Goal: Check status: Check status

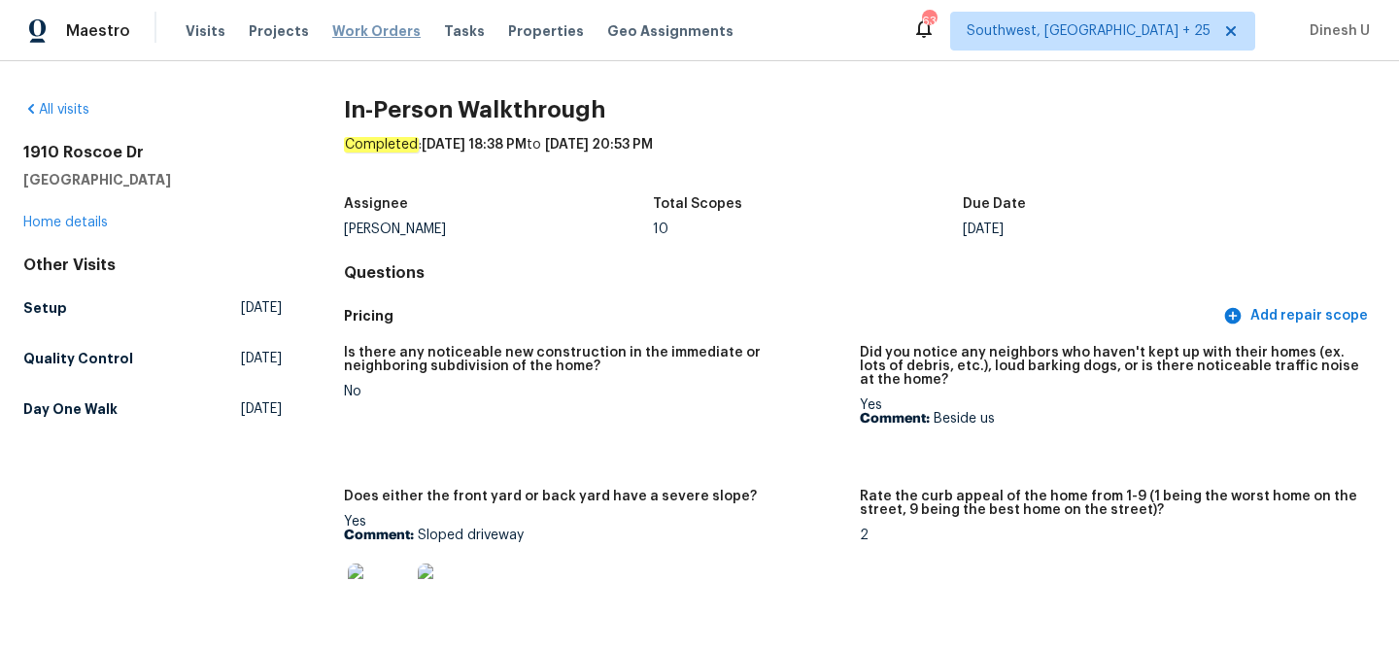
click at [367, 21] on span "Work Orders" at bounding box center [376, 30] width 88 height 19
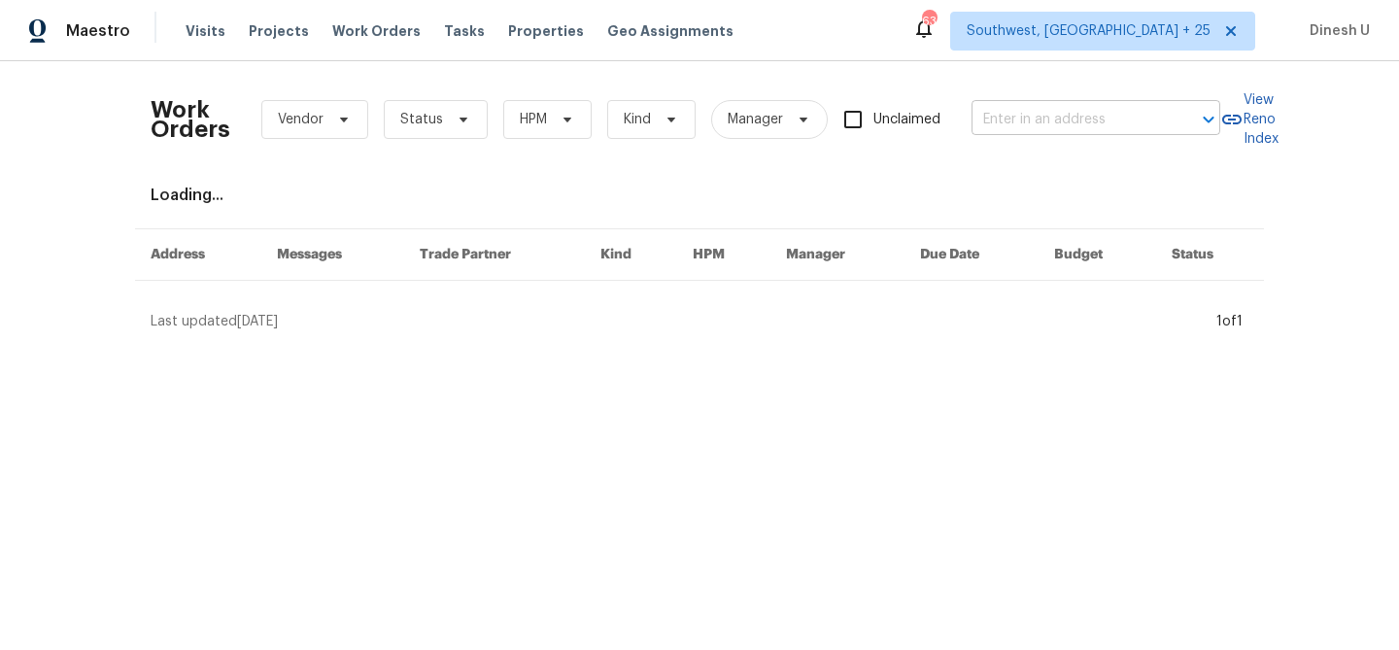
click at [1012, 114] on input "text" at bounding box center [1069, 120] width 194 height 30
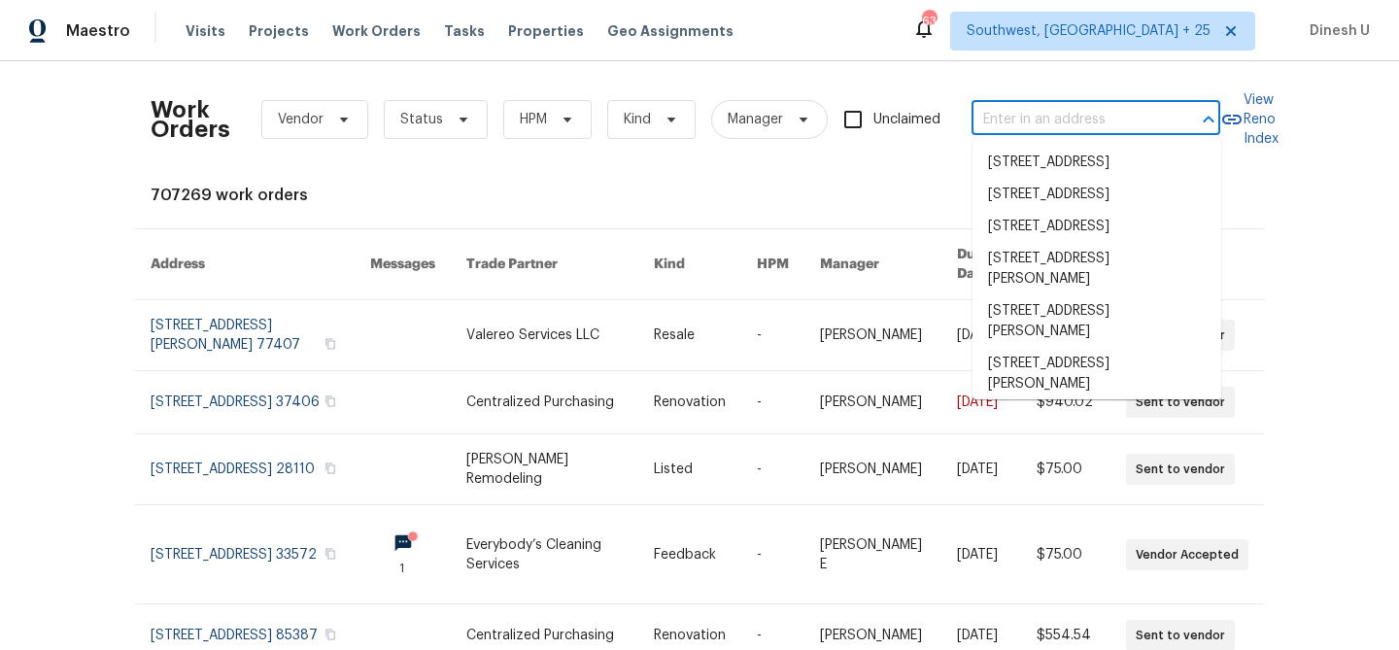
paste input "[STREET_ADDRESS][PERSON_NAME]"
type input "[STREET_ADDRESS][PERSON_NAME]"
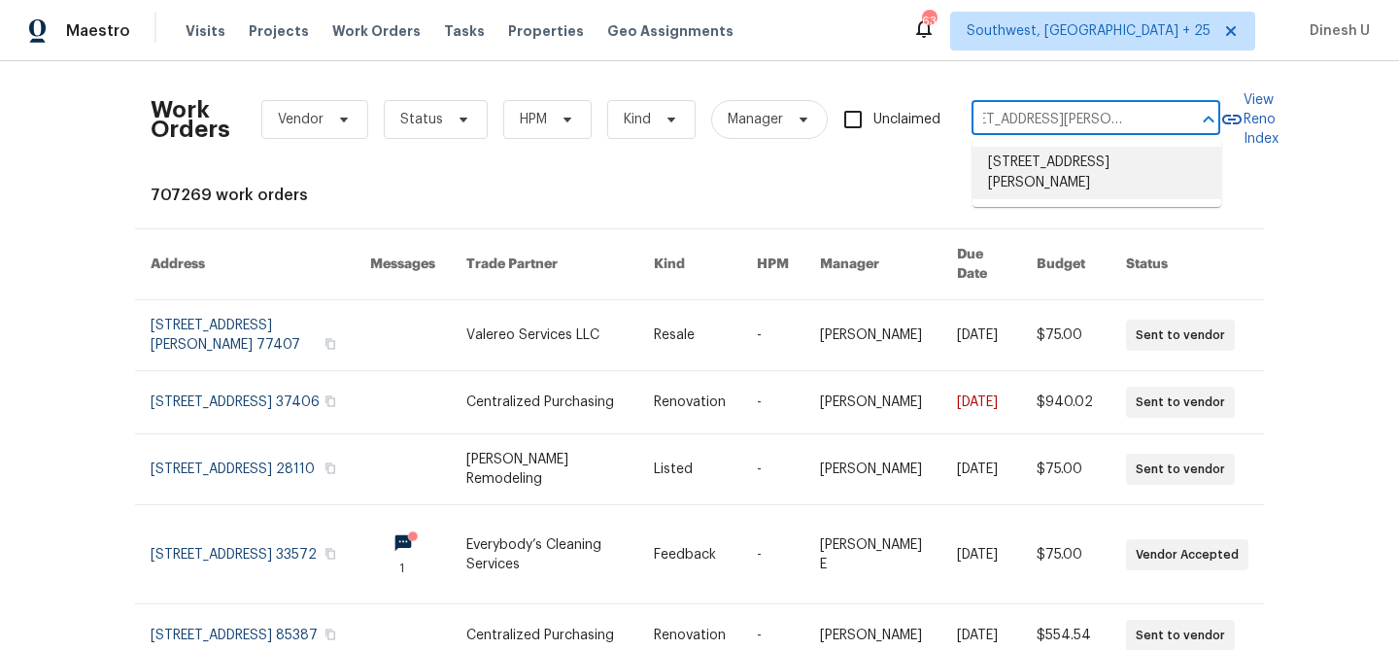
click at [1014, 164] on li "[STREET_ADDRESS][PERSON_NAME]" at bounding box center [1097, 173] width 249 height 52
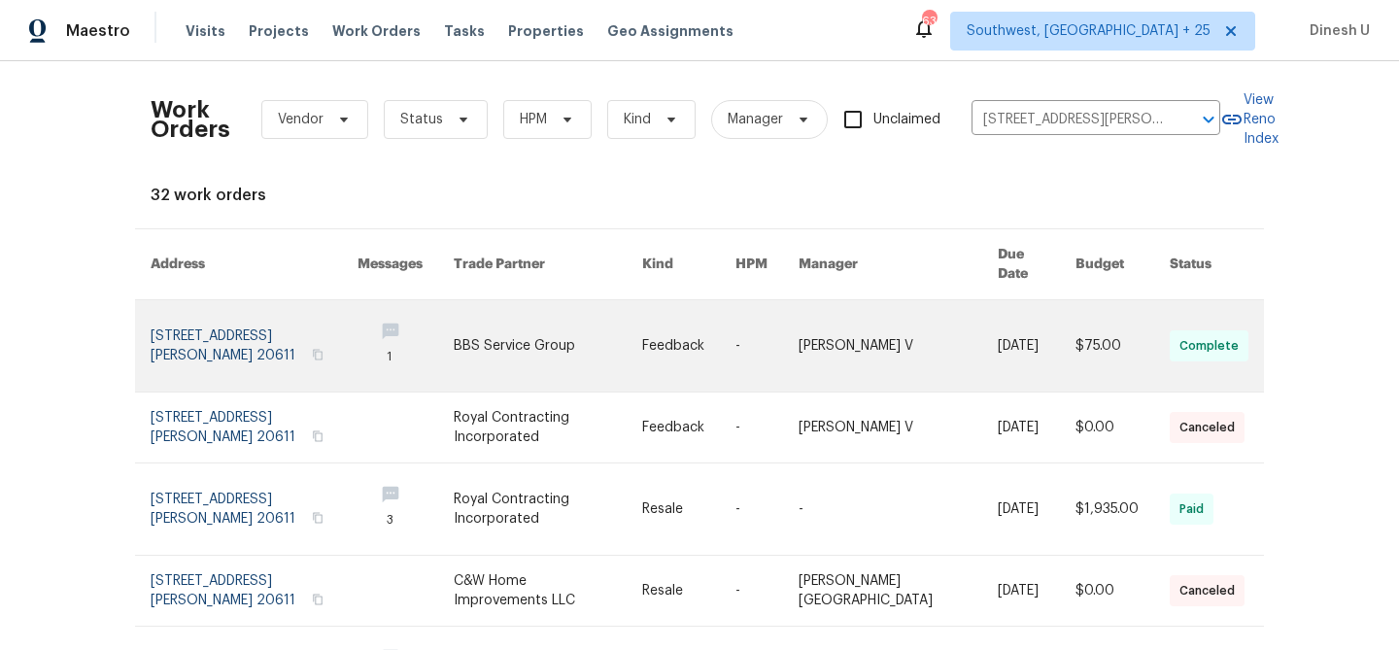
click at [197, 313] on link at bounding box center [254, 345] width 207 height 91
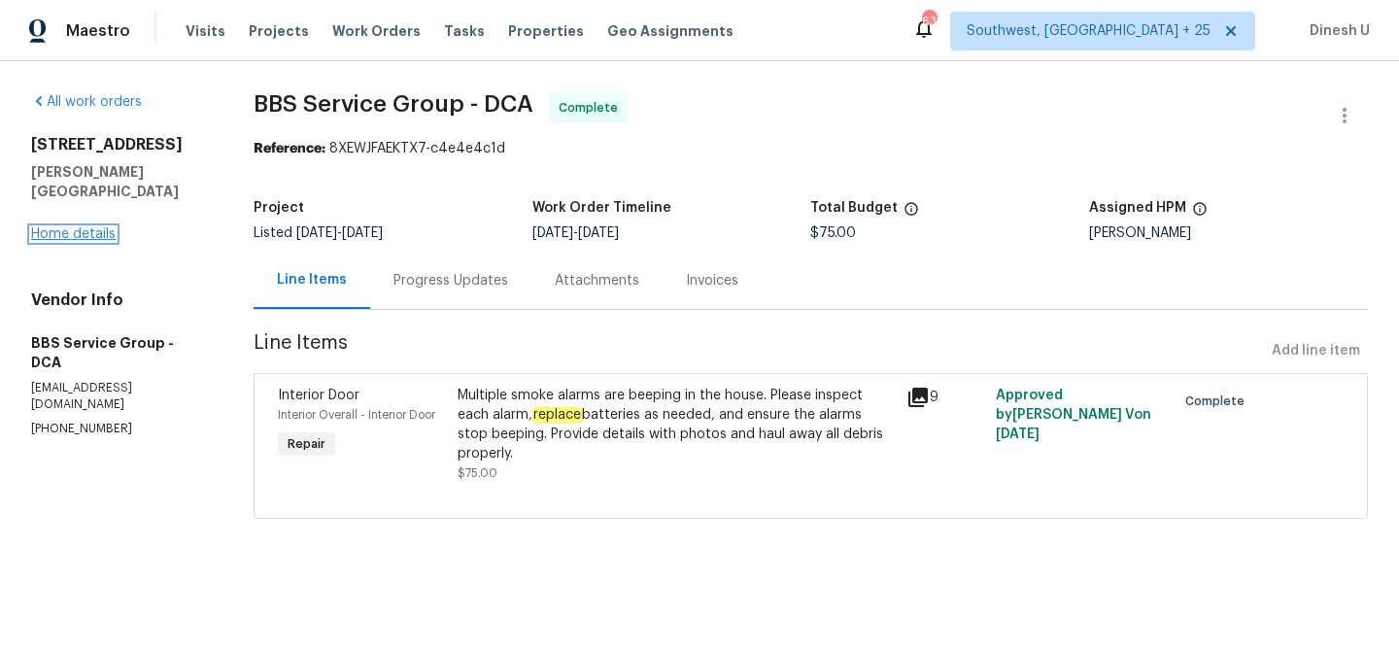
click at [73, 227] on link "Home details" at bounding box center [73, 234] width 85 height 14
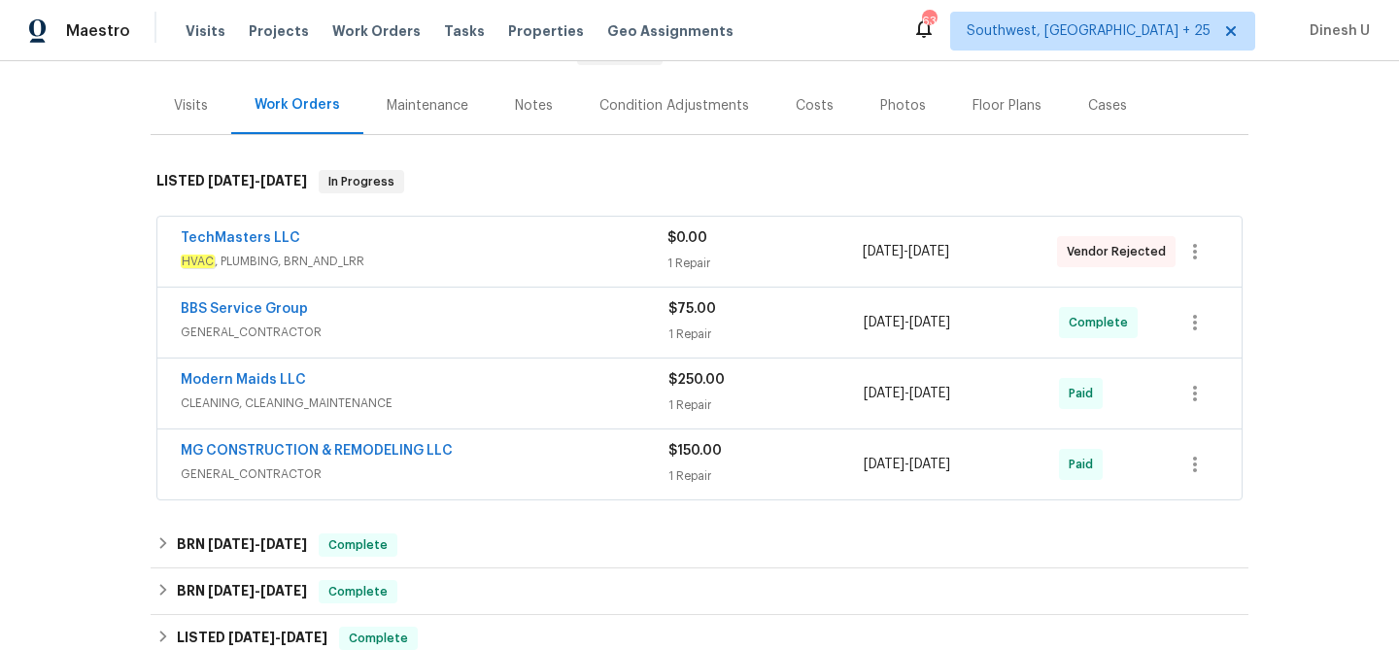
scroll to position [228, 0]
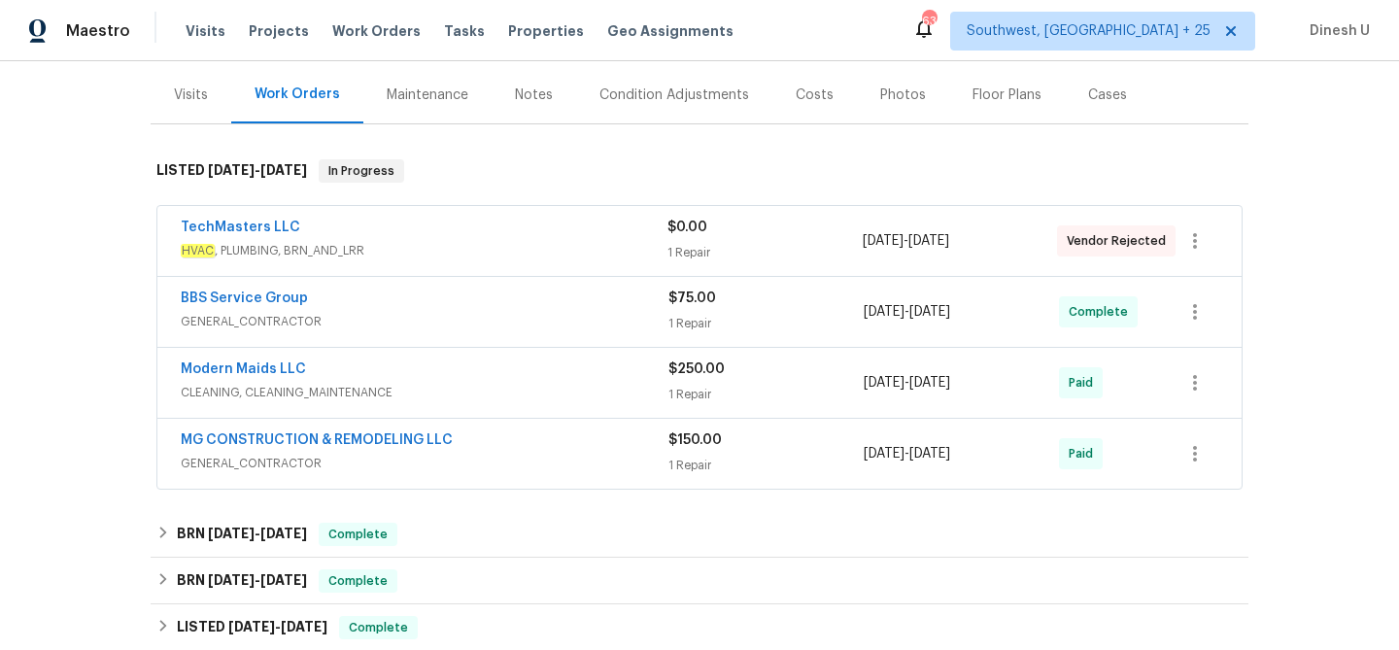
click at [703, 255] on div "1 Repair" at bounding box center [765, 252] width 194 height 19
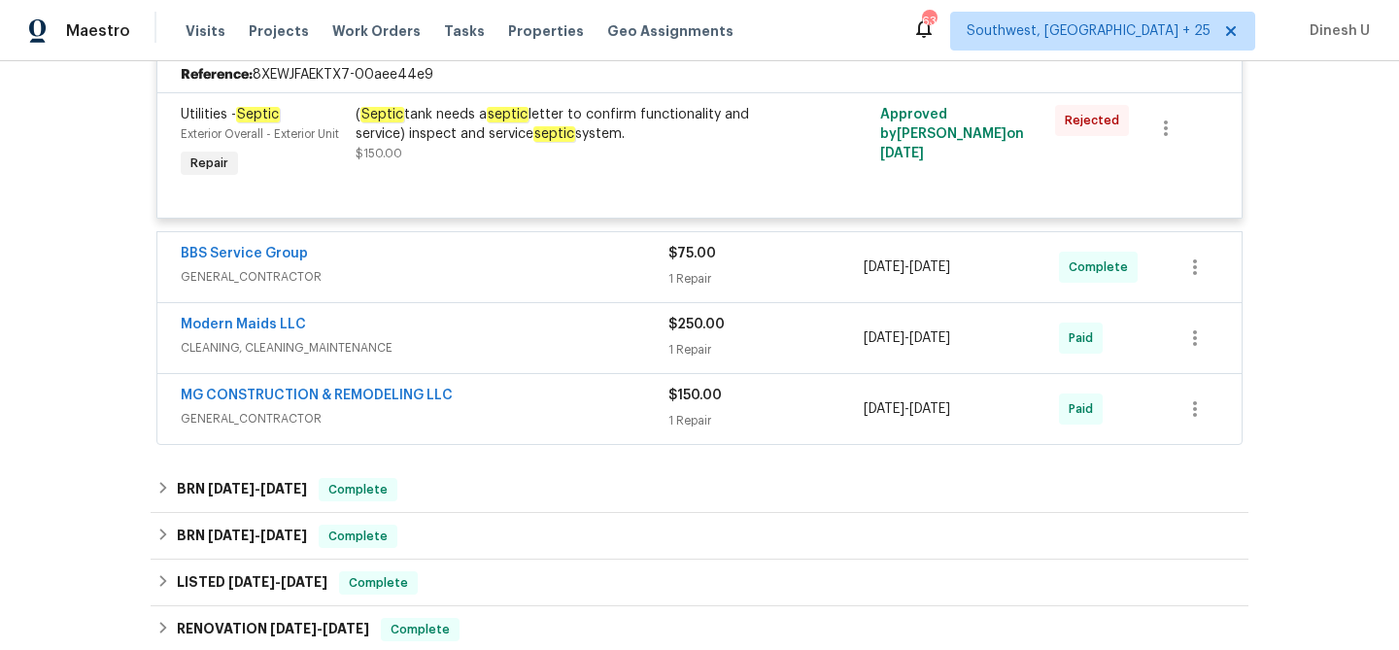
scroll to position [483, 0]
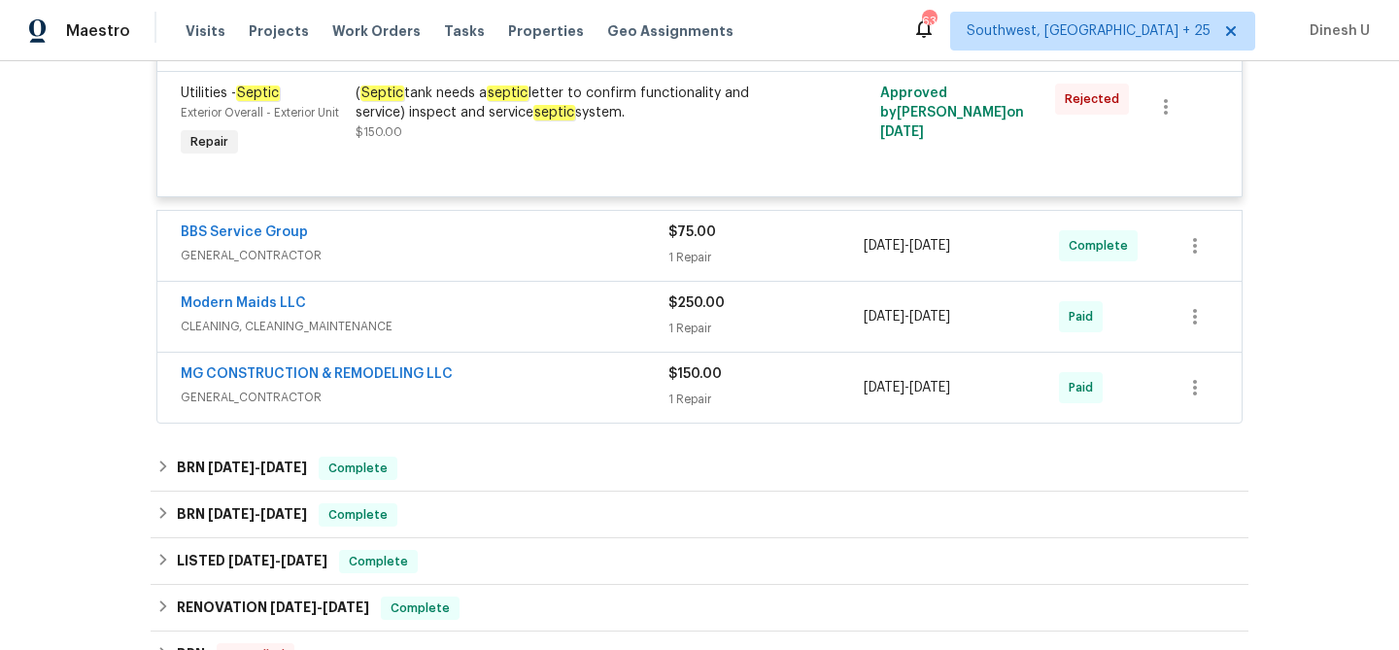
click at [695, 256] on div "1 Repair" at bounding box center [766, 257] width 195 height 19
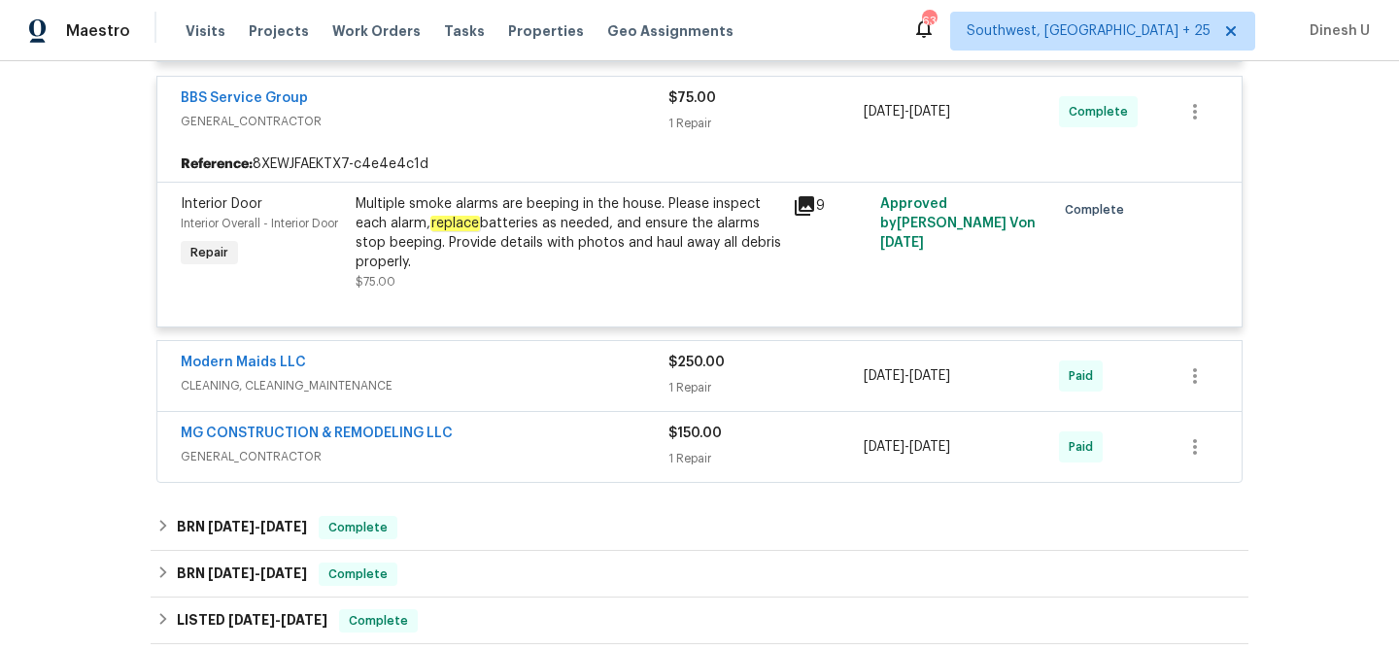
scroll to position [641, 0]
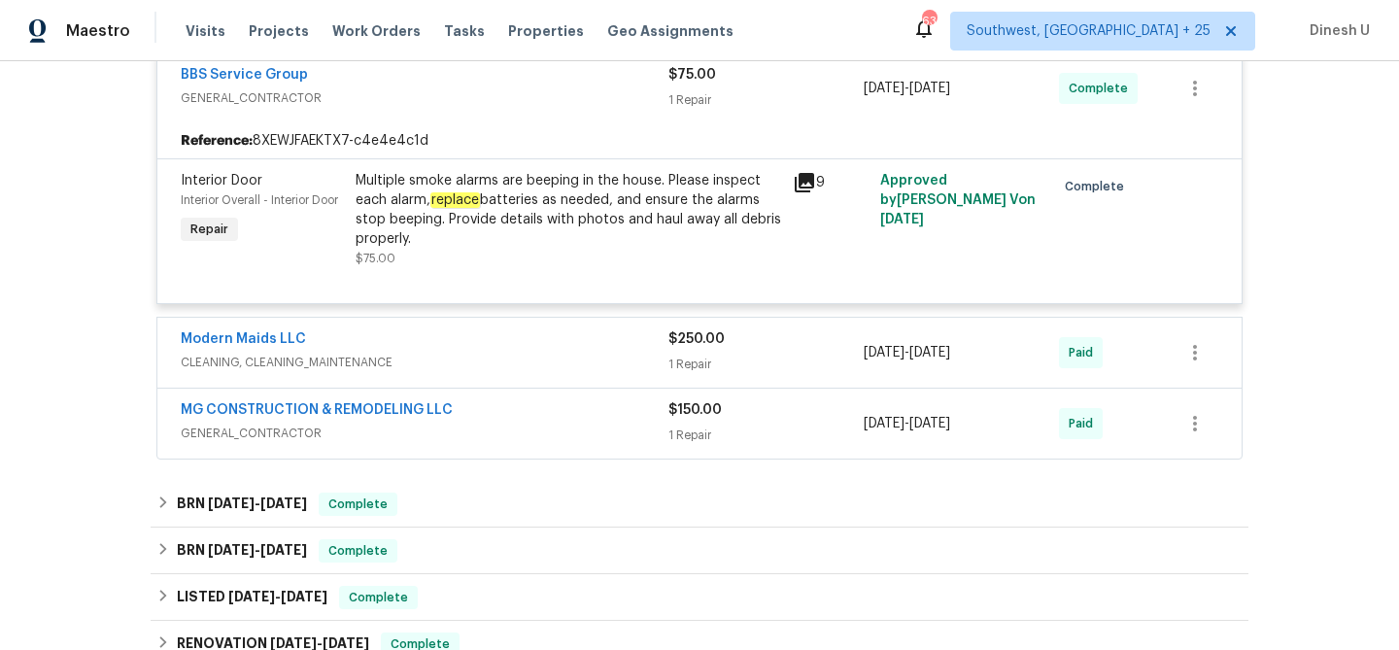
click at [696, 356] on div "1 Repair" at bounding box center [766, 364] width 195 height 19
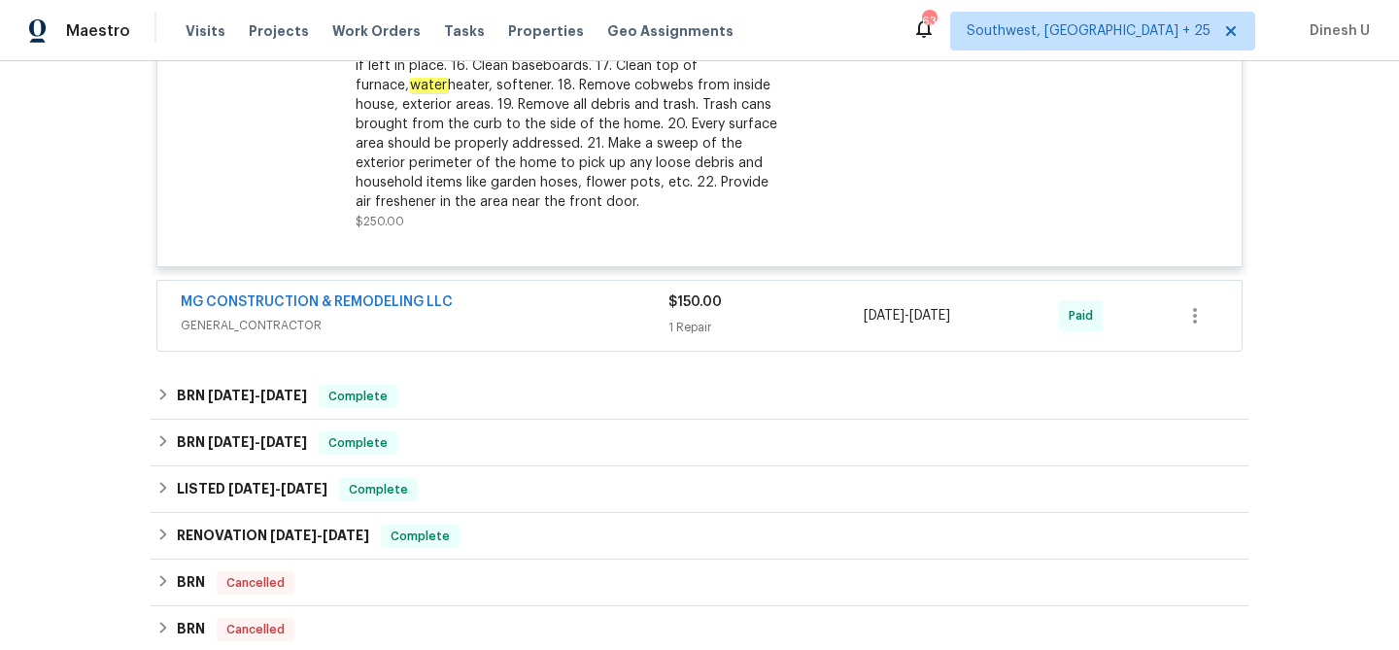
scroll to position [1283, 0]
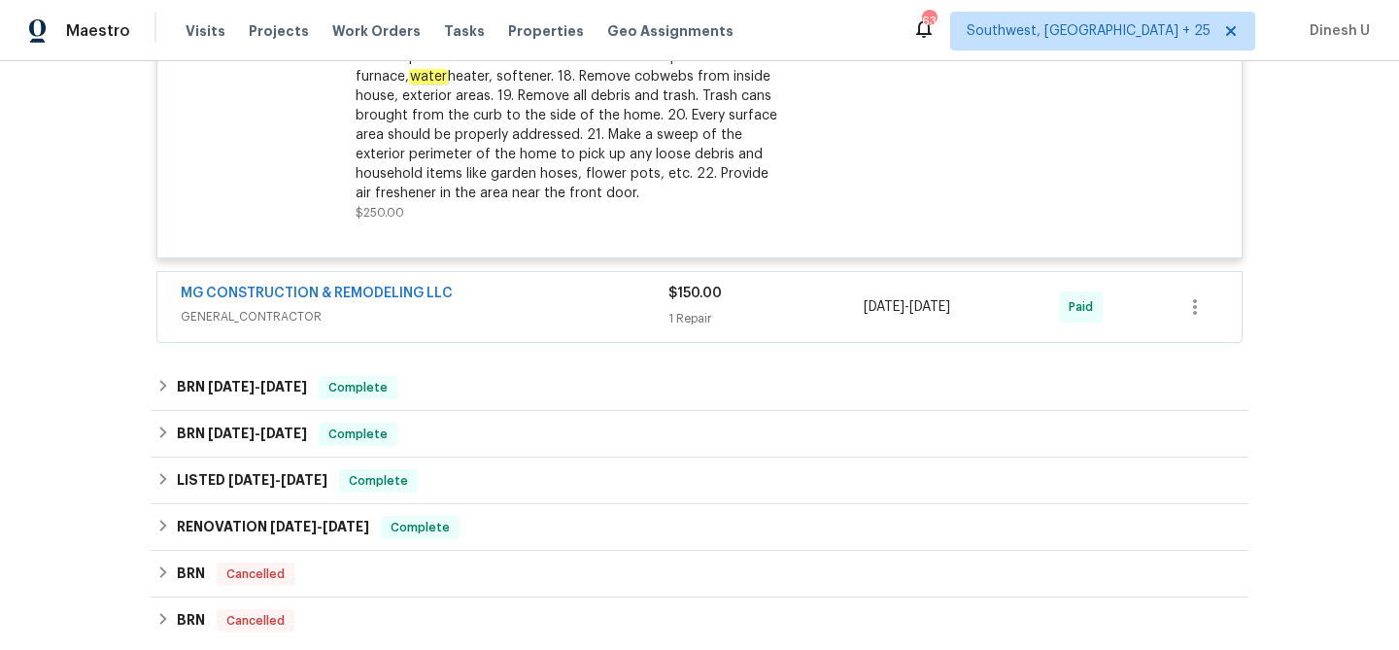
click at [690, 310] on div "1 Repair" at bounding box center [766, 318] width 195 height 19
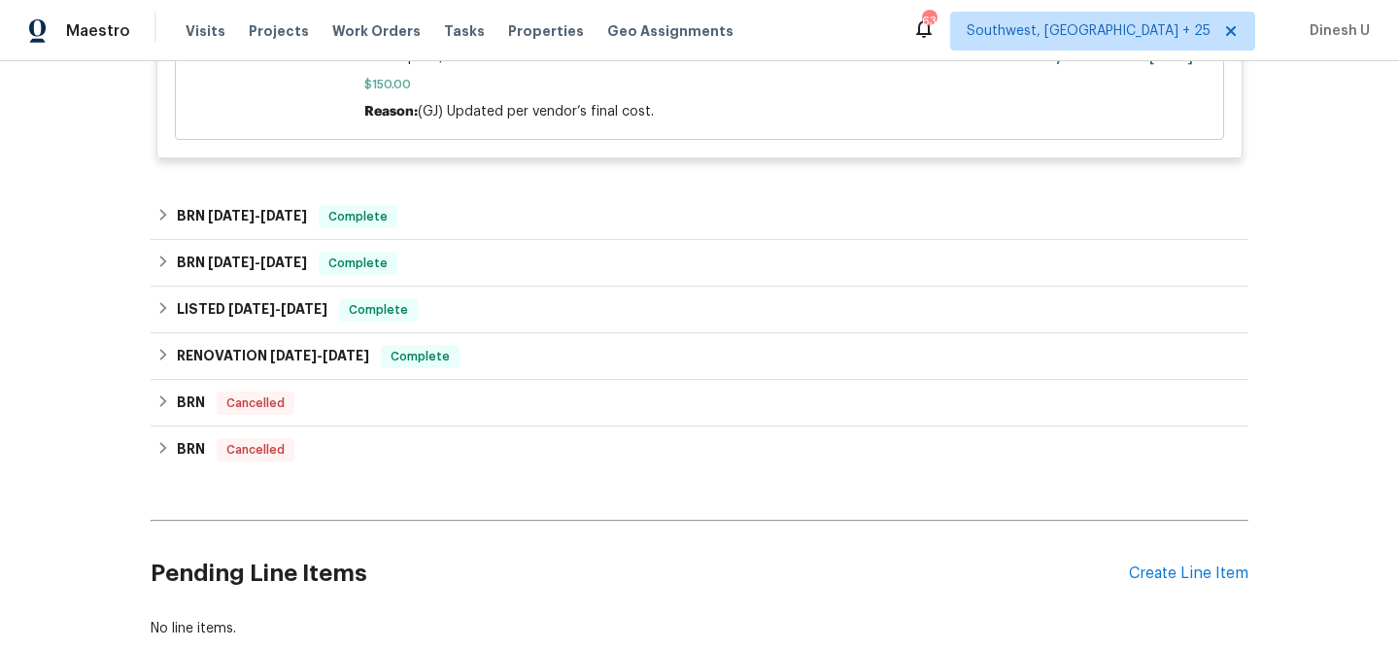
scroll to position [1755, 0]
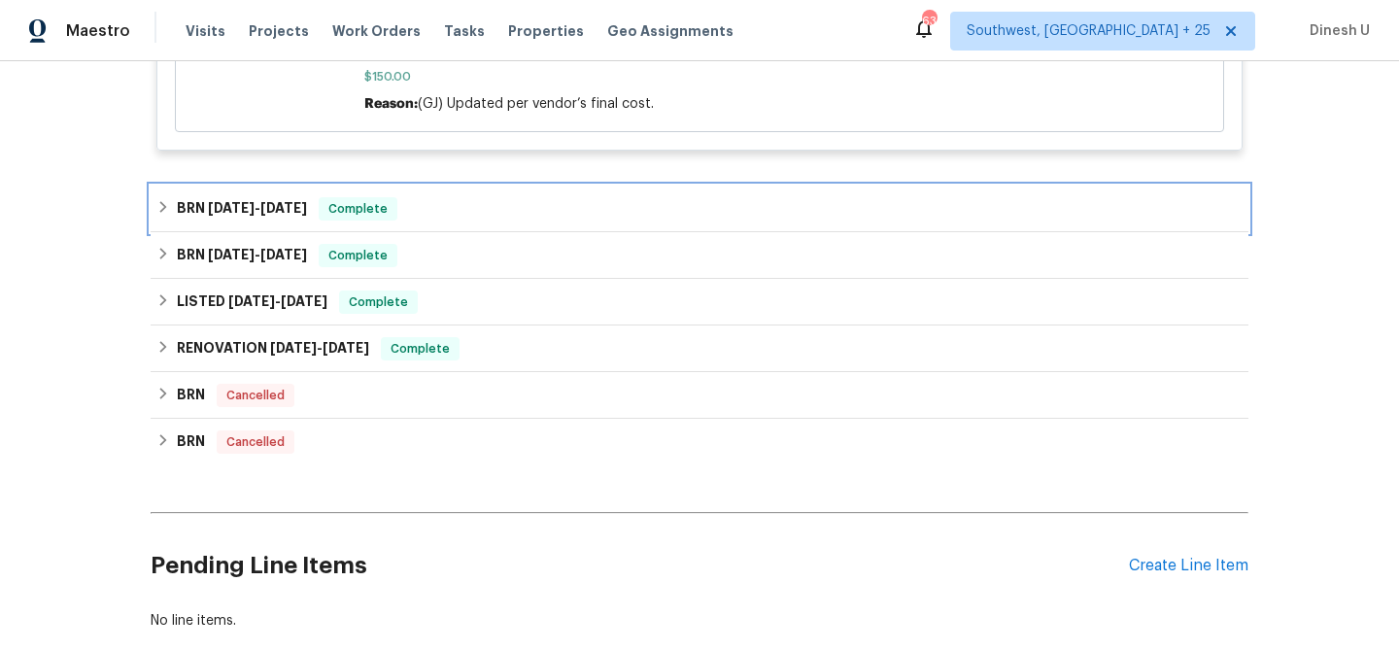
click at [286, 215] on span "[DATE]" at bounding box center [283, 208] width 47 height 14
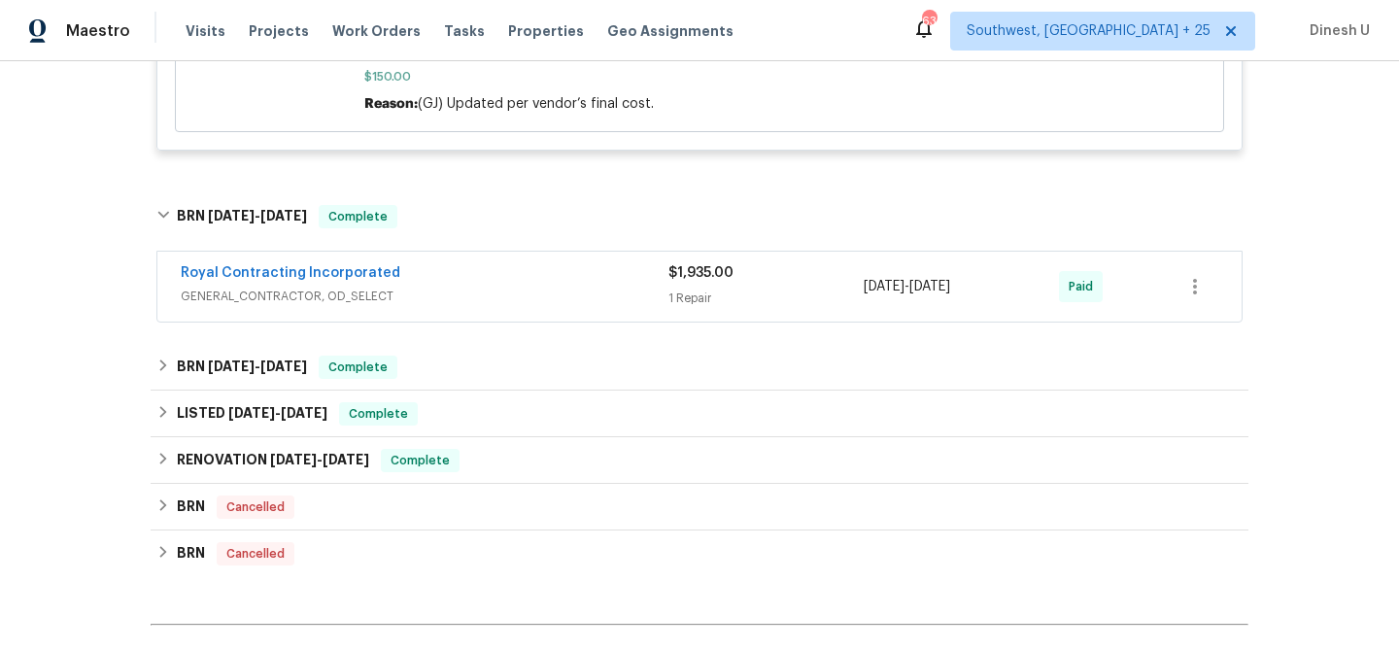
click at [682, 308] on div "1 Repair" at bounding box center [766, 298] width 195 height 19
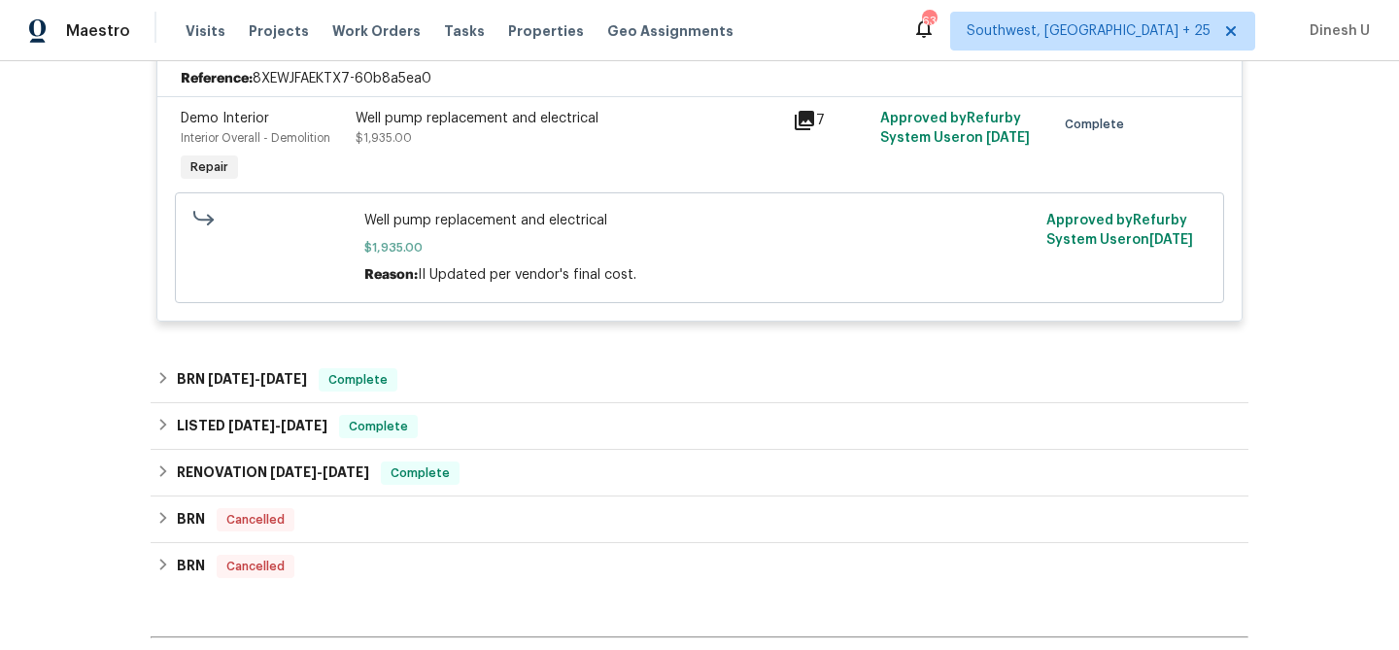
scroll to position [1939, 0]
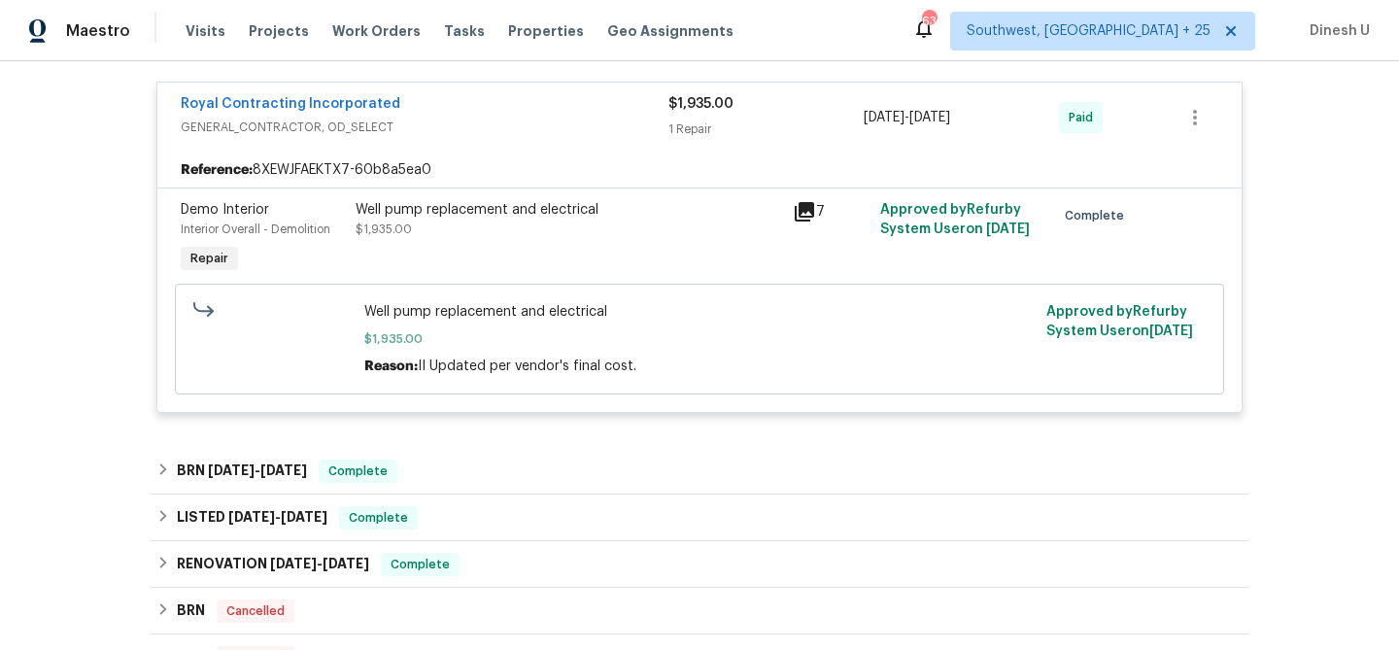
click at [806, 224] on icon at bounding box center [804, 211] width 23 height 23
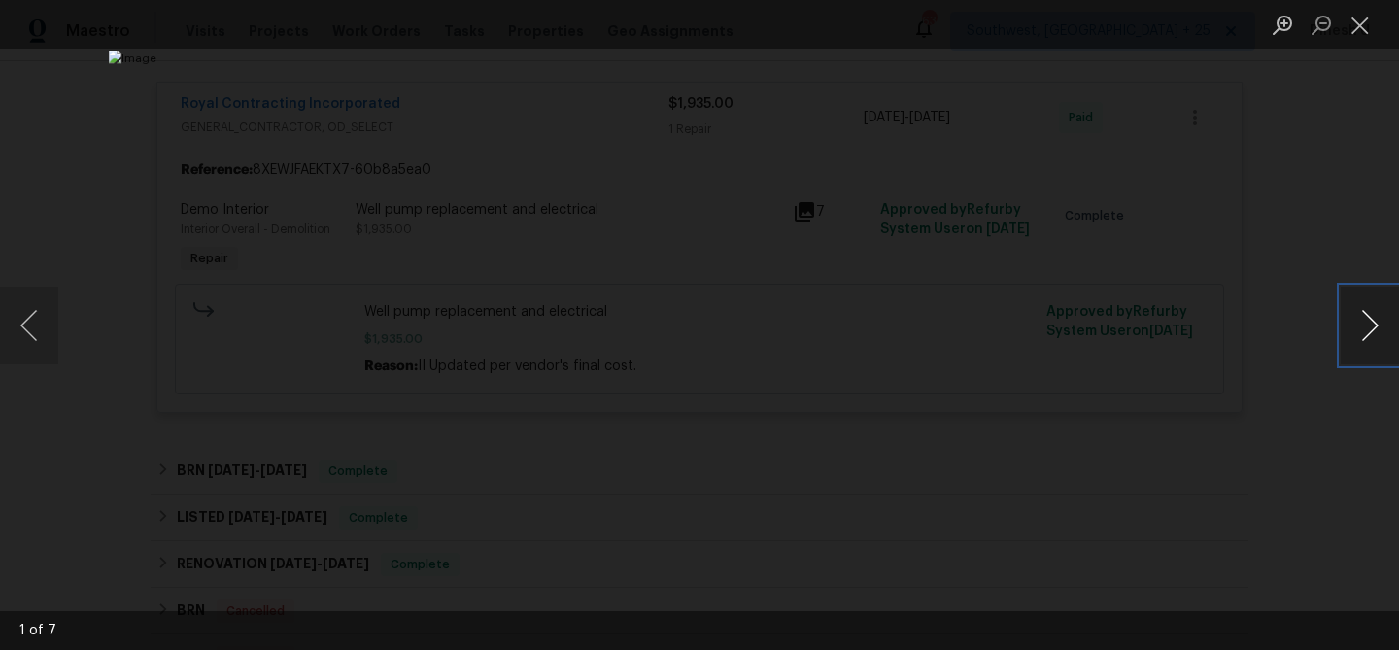
click at [1355, 315] on button "Next image" at bounding box center [1370, 326] width 58 height 78
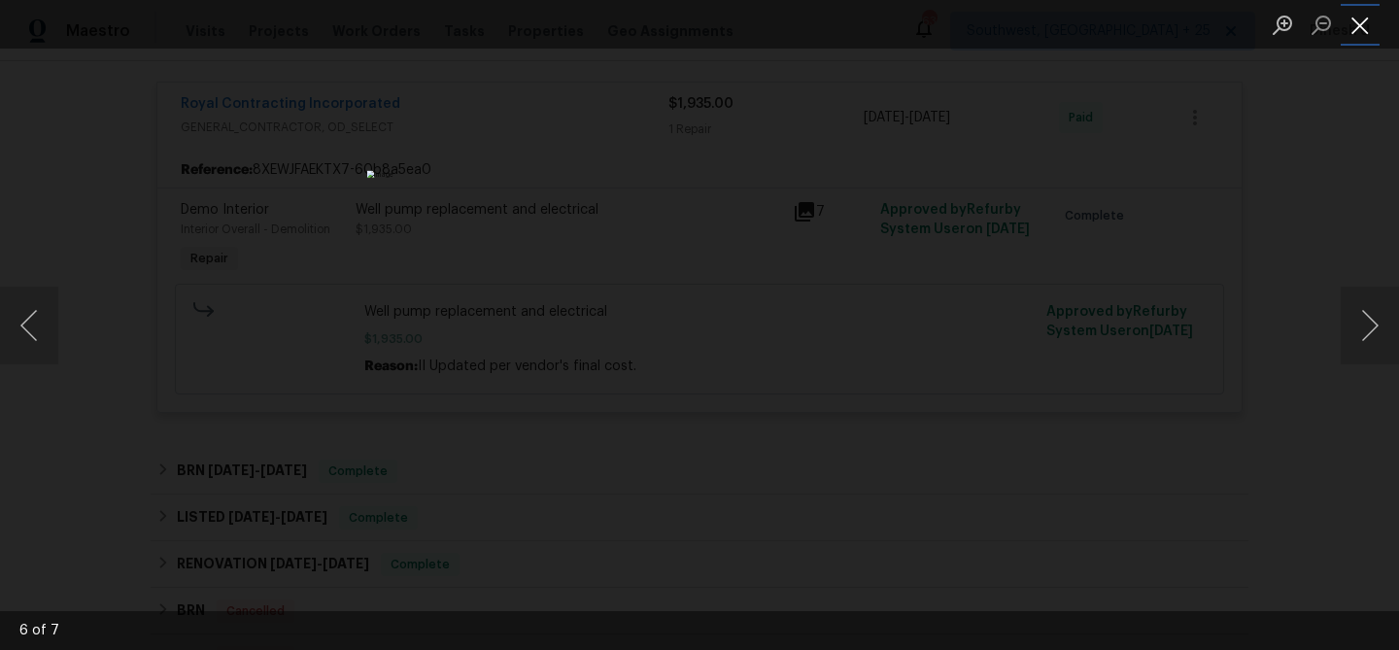
click at [1359, 20] on button "Close lightbox" at bounding box center [1360, 25] width 39 height 34
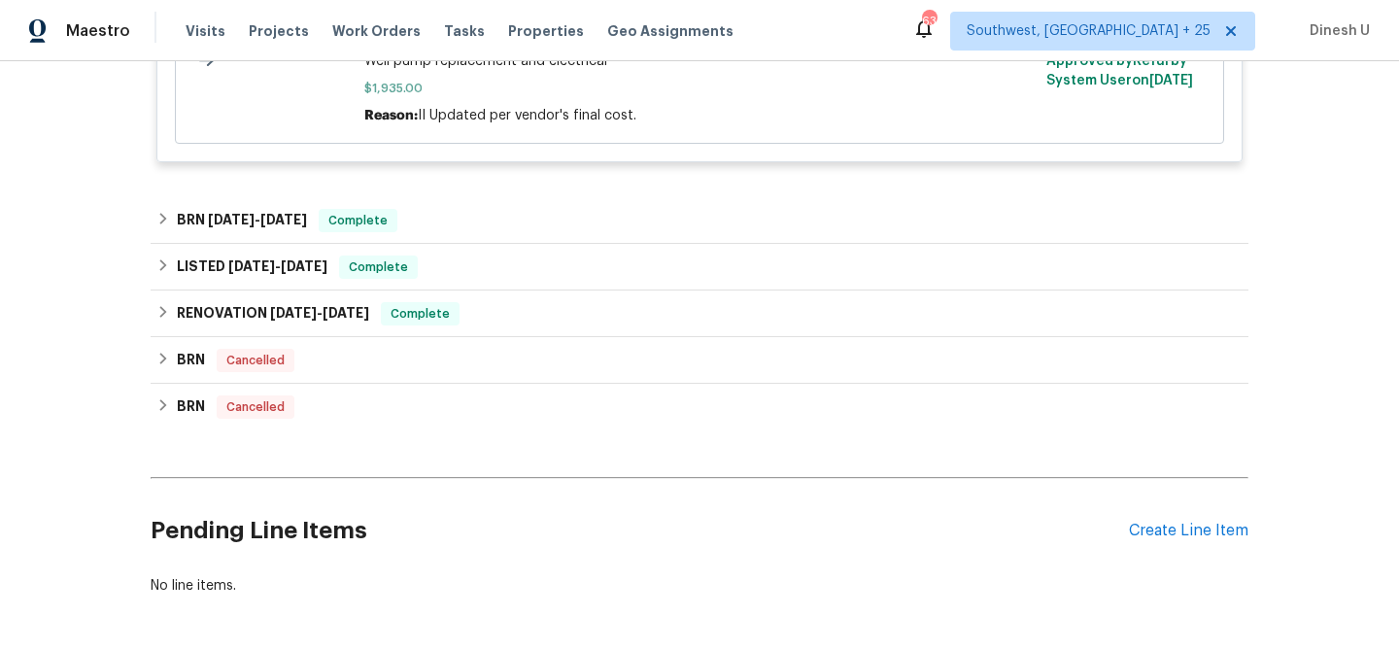
scroll to position [2198, 0]
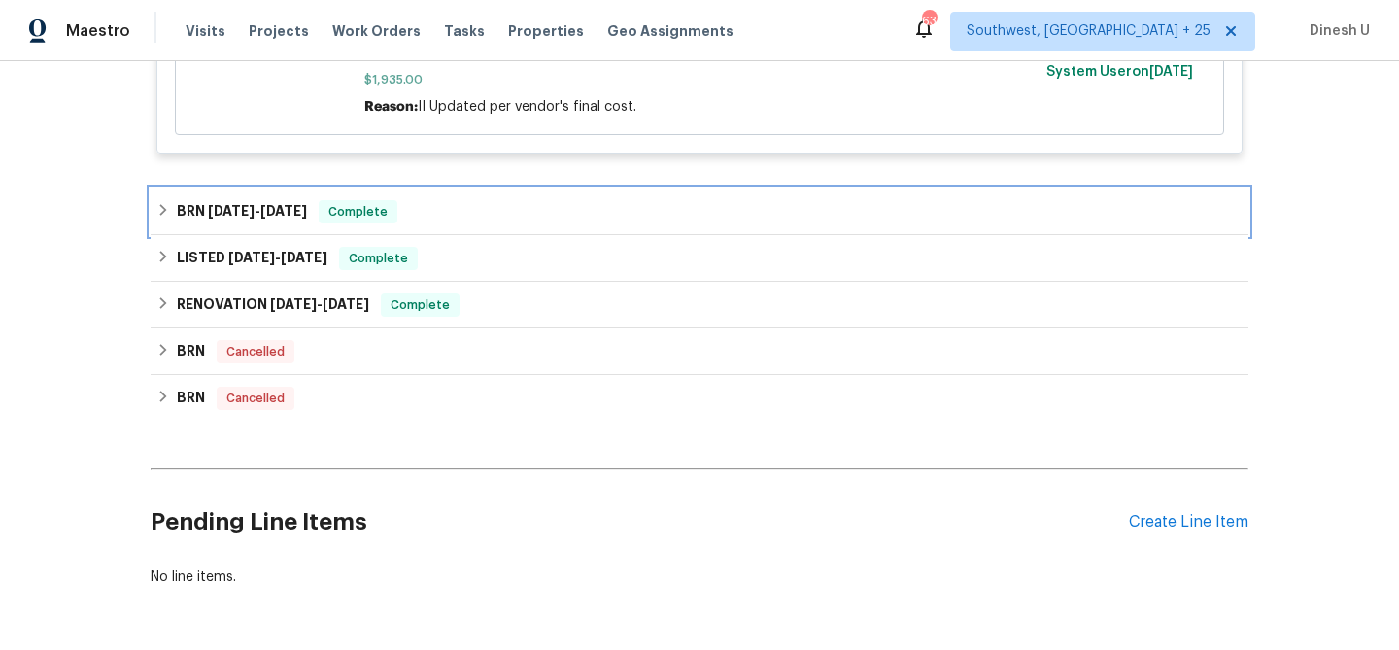
click at [321, 224] on div "BRN [DATE] - [DATE] Complete" at bounding box center [699, 211] width 1086 height 23
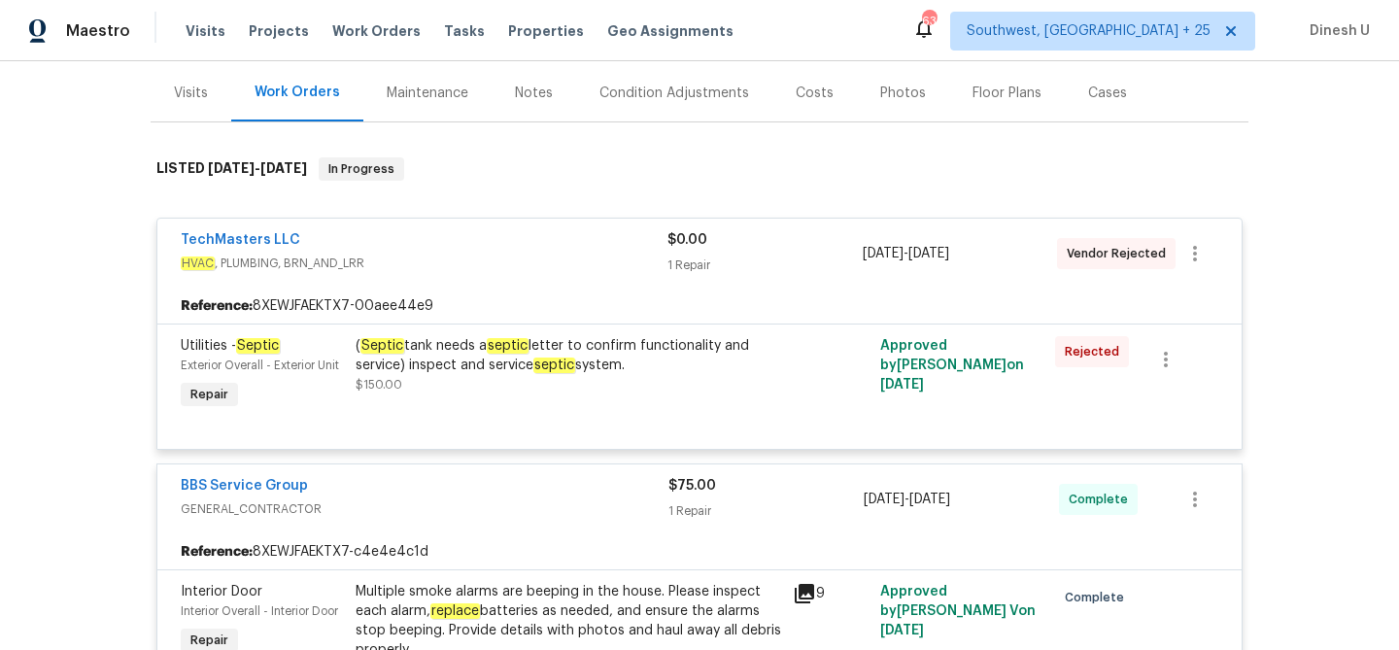
scroll to position [250, 0]
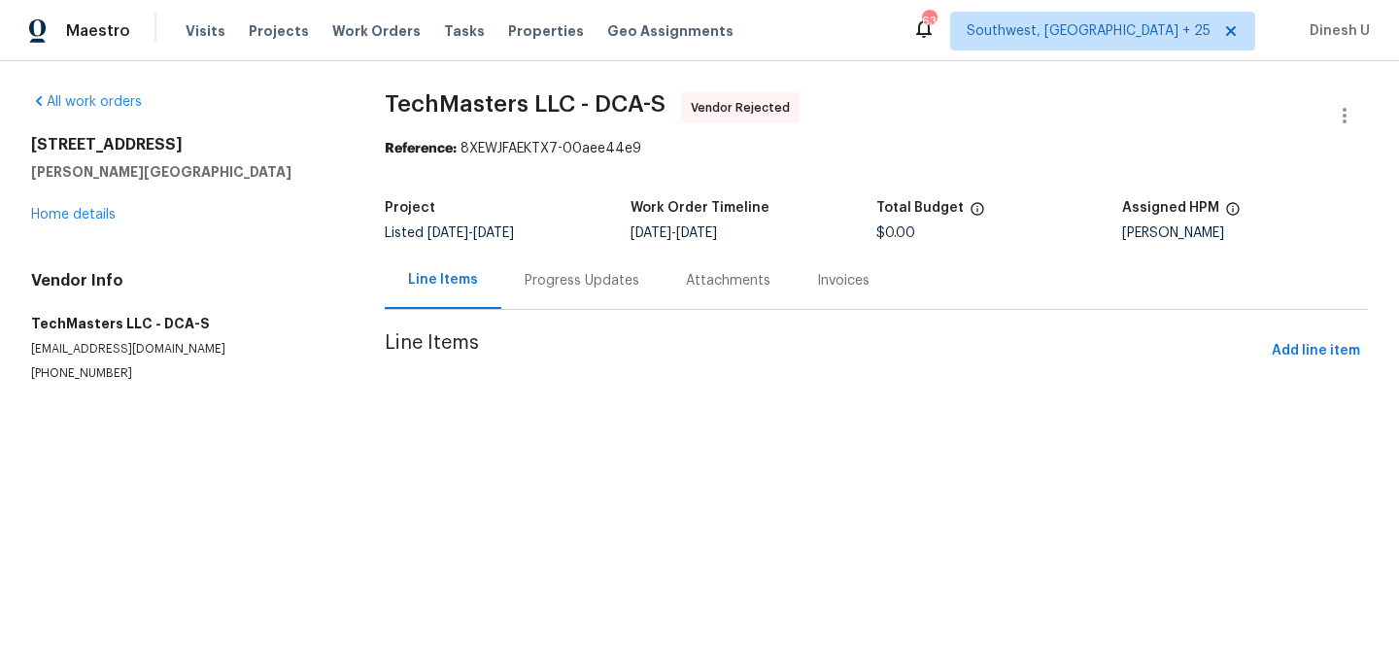
click at [594, 292] on div "Progress Updates" at bounding box center [581, 280] width 161 height 57
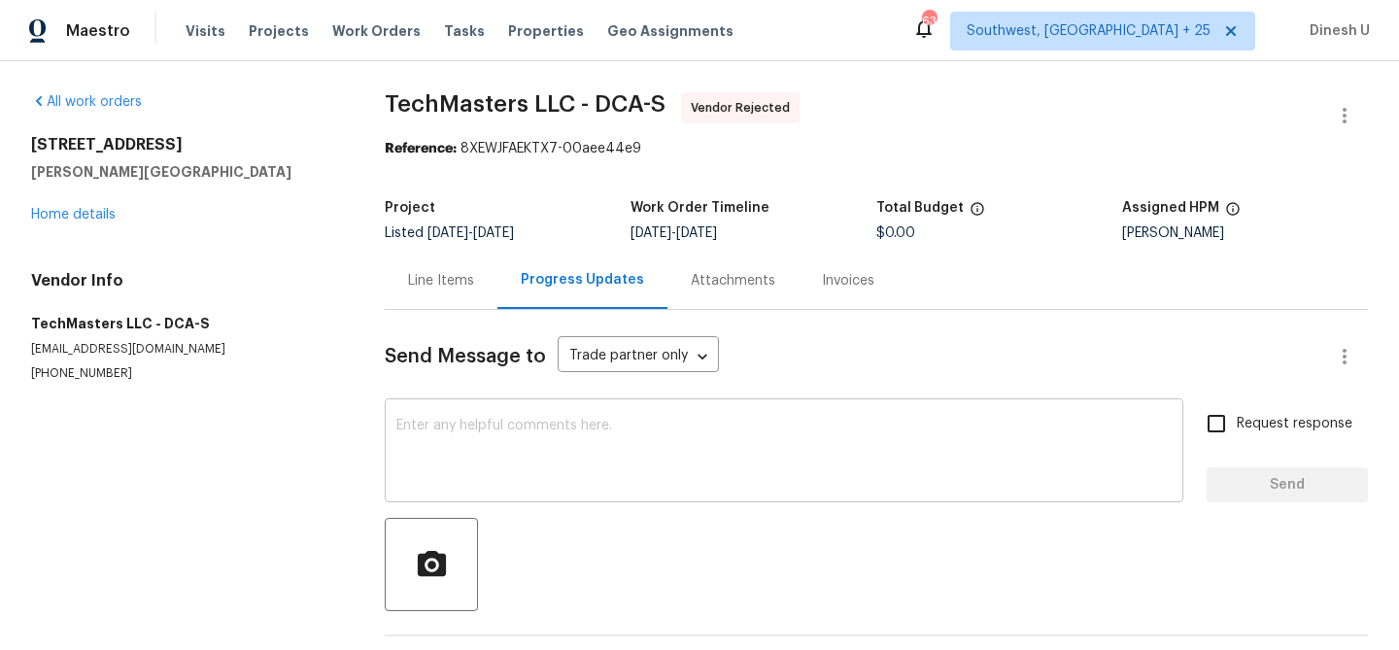
scroll to position [72, 0]
